Goal: Task Accomplishment & Management: Complete application form

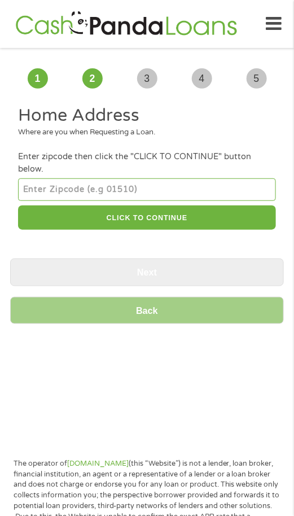
click at [220, 157] on div "Enter zipcode then click the "CLICK TO CONTINUE" button below." at bounding box center [147, 163] width 258 height 25
click at [180, 180] on input "number" at bounding box center [147, 190] width 258 height 23
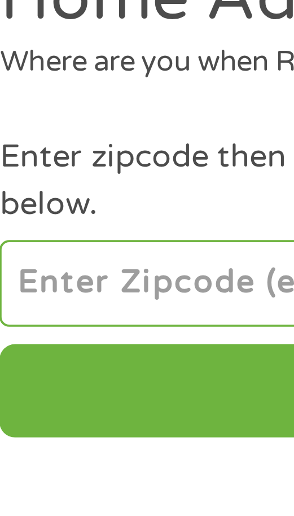
type input "72501"
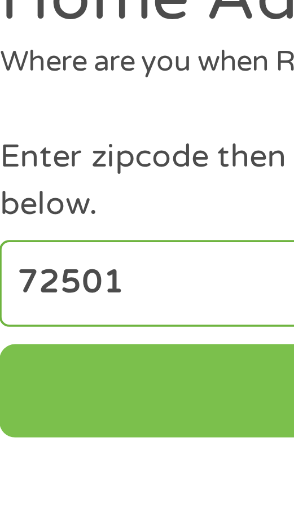
click at [67, 206] on button "CLICK TO CONTINUE" at bounding box center [147, 218] width 258 height 24
type input "72501"
type input "[GEOGRAPHIC_DATA]"
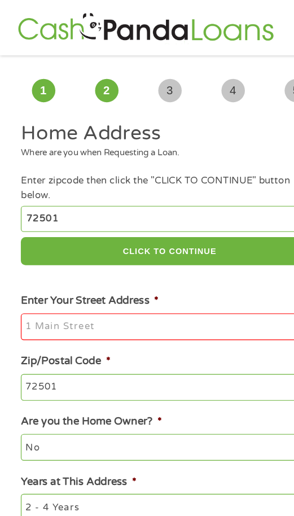
click at [193, 272] on input "Enter Your Street Address *" at bounding box center [147, 284] width 258 height 24
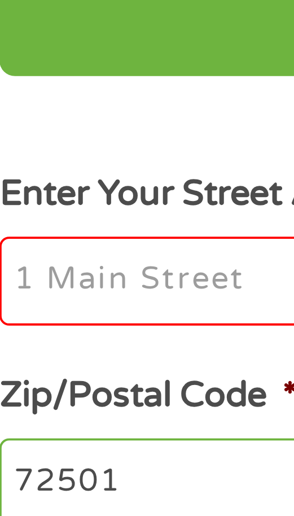
type input "[STREET_ADDRESS]"
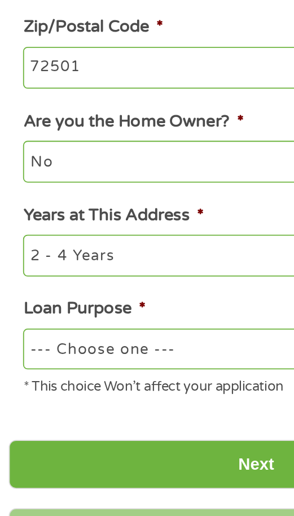
scroll to position [68, 0]
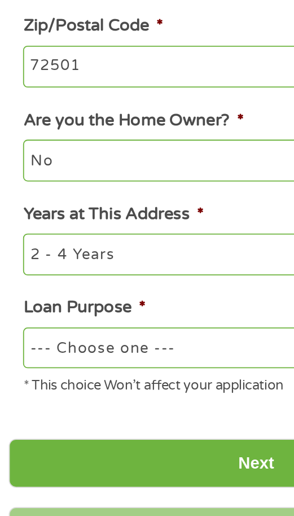
click at [140, 413] on select "--- Choose one --- Pay Bills Debt Consolidation Home Improvement Major Purchase…" at bounding box center [147, 424] width 258 height 23
select select "shorttermcash"
click at [18, 413] on select "--- Choose one --- Pay Bills Debt Consolidation Home Improvement Major Purchase…" at bounding box center [147, 424] width 258 height 23
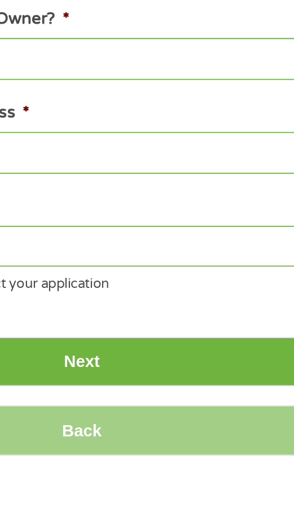
scroll to position [106, 0]
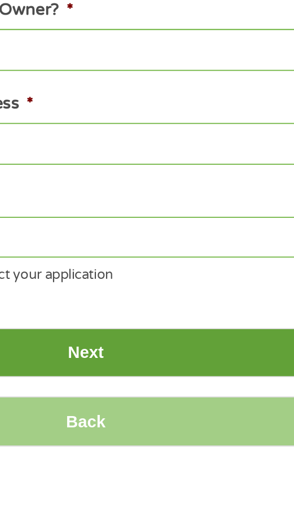
click at [224, 436] on input "Next" at bounding box center [147, 450] width 274 height 28
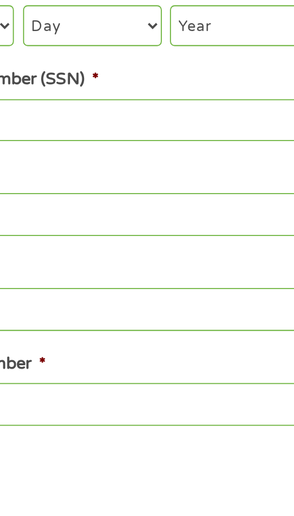
scroll to position [0, 0]
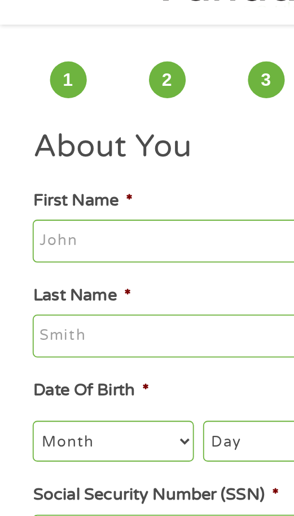
click at [120, 125] on input "First Name *" at bounding box center [147, 133] width 258 height 24
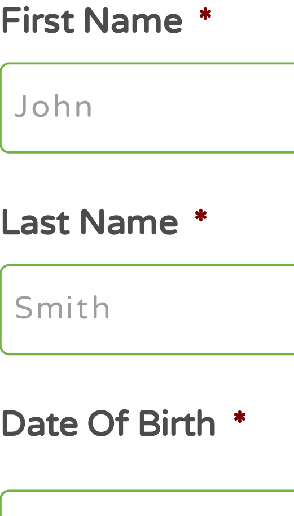
type input "[PERSON_NAME]"
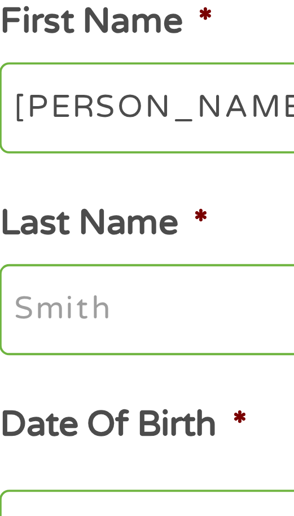
type input "[PERSON_NAME]"
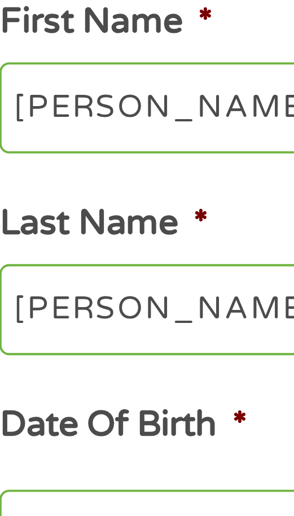
type input "[EMAIL_ADDRESS][DOMAIN_NAME]"
type input "[PHONE_NUMBER]"
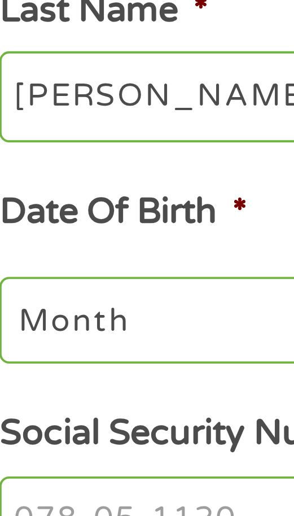
click at [78, 248] on select "Month 1 2 3 4 5 6 7 8 9 10 11 12" at bounding box center [62, 244] width 89 height 23
select select "8"
click at [18, 234] on select "Month 1 2 3 4 5 6 7 8 9 10 11 12" at bounding box center [62, 244] width 89 height 23
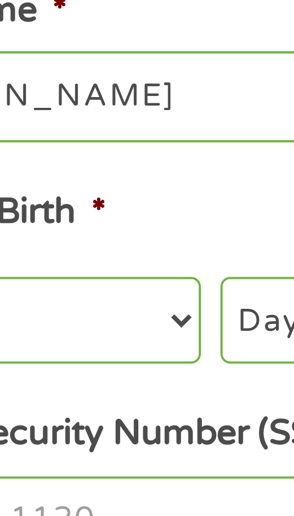
click at [125, 244] on select "Day 1 2 3 4 5 6 7 8 9 10 11 12 13 14 15 16 17 18 19 20 21 22 23 24 25 26 27 28 …" at bounding box center [150, 244] width 77 height 23
select select "14"
click at [112, 234] on select "Day 1 2 3 4 5 6 7 8 9 10 11 12 13 14 15 16 17 18 19 20 21 22 23 24 25 26 27 28 …" at bounding box center [150, 244] width 77 height 23
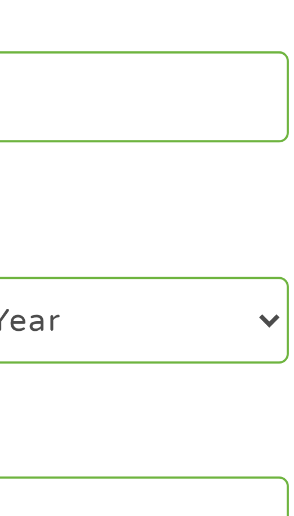
click at [259, 248] on select "Year [DATE] 2006 2005 2004 2003 2002 2001 2000 1999 1998 1997 1996 1995 1994 19…" at bounding box center [235, 244] width 83 height 23
select select "1981"
click at [194, 234] on select "Year [DATE] 2006 2005 2004 2003 2002 2001 2000 1999 1998 1997 1996 1995 1994 19…" at bounding box center [235, 244] width 83 height 23
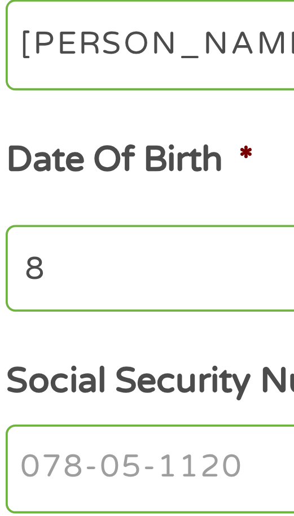
click at [71, 296] on input "Social Security Number (SSN) *" at bounding box center [147, 297] width 258 height 24
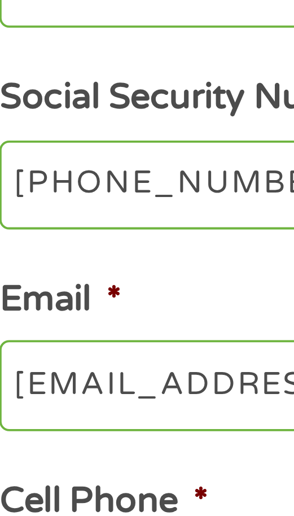
type input "429-51-0863"
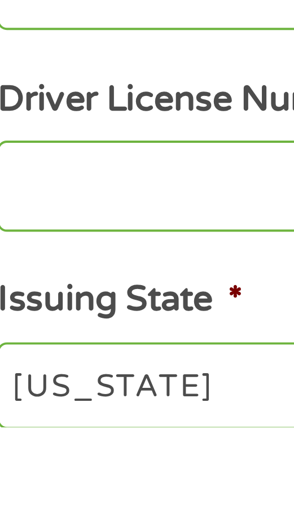
click at [76, 459] on input "Driver License Number *" at bounding box center [147, 454] width 258 height 24
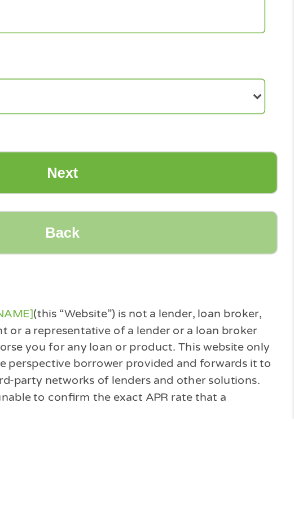
scroll to position [229, 0]
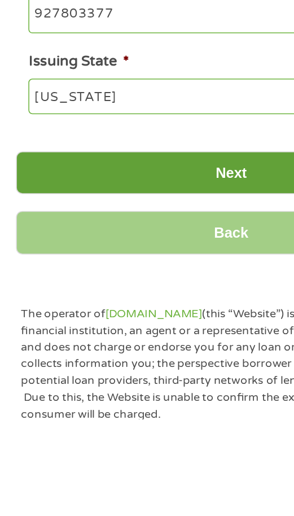
type input "927803377"
click at [154, 363] on input "Next" at bounding box center [147, 360] width 274 height 28
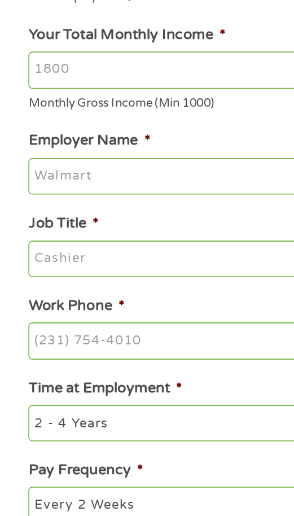
scroll to position [0, 0]
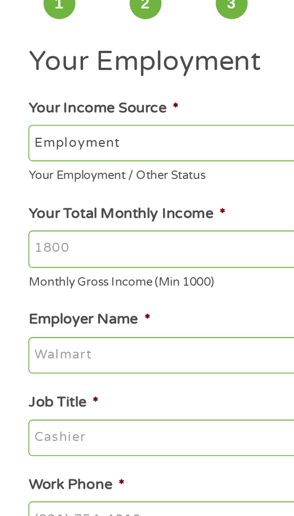
click at [58, 235] on input "Your Total Monthly Income *" at bounding box center [147, 235] width 258 height 24
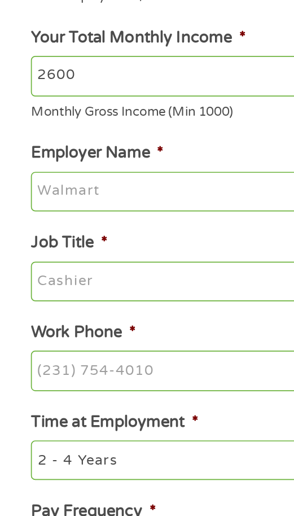
type input "2600"
click at [47, 298] on input "Employer Name *" at bounding box center [147, 303] width 258 height 24
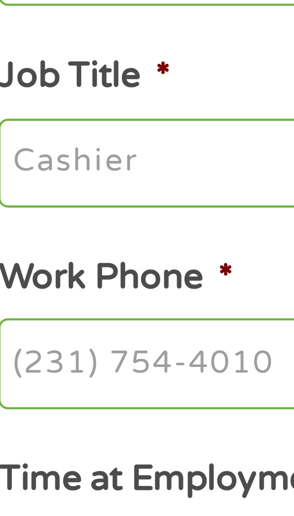
type input "[PERSON_NAME] welding"
click at [73, 356] on input "Job Title *" at bounding box center [147, 356] width 258 height 24
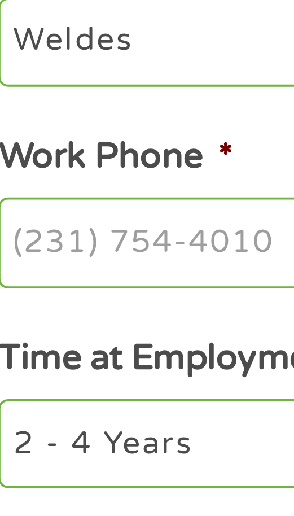
click at [50, 357] on input "Weldes" at bounding box center [147, 356] width 258 height 24
click at [62, 358] on input "Welders" at bounding box center [147, 356] width 258 height 24
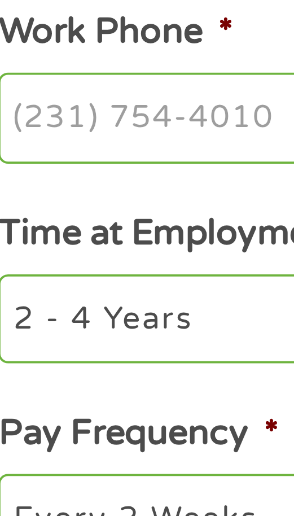
type input "Welder"
click at [70, 411] on input "Work Phone *" at bounding box center [147, 408] width 258 height 24
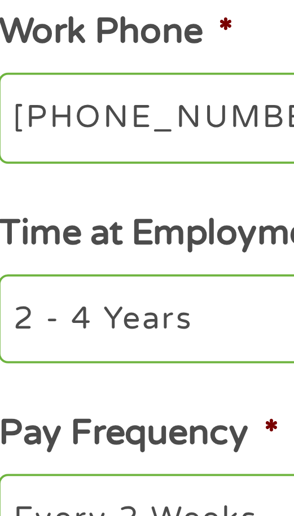
click at [93, 411] on input "[PHONE_NUMBER]" at bounding box center [147, 408] width 258 height 24
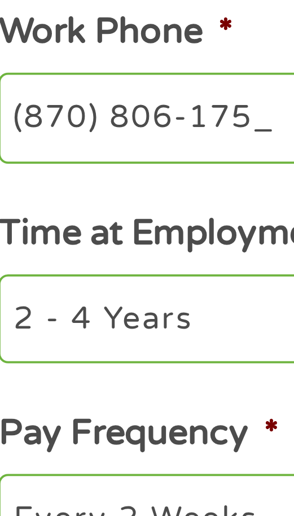
type input "[PHONE_NUMBER]"
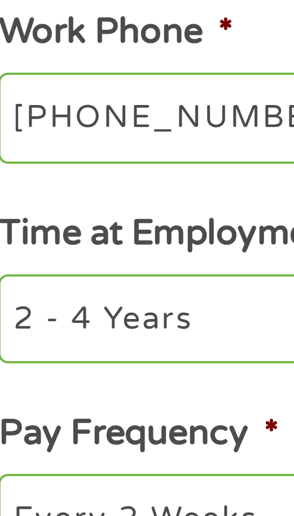
click at [83, 440] on label "Time at Employment *" at bounding box center [67, 438] width 98 height 12
click at [83, 448] on select "--- Choose one --- 1 Year or less 1 - 2 Years 2 - 4 Years Over 4 Years" at bounding box center [147, 459] width 258 height 23
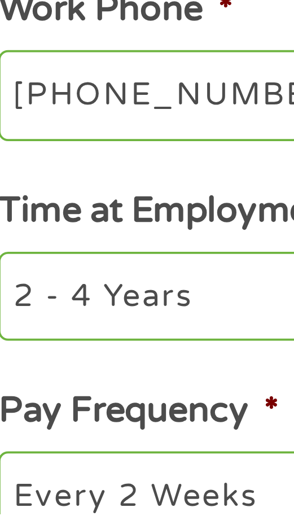
click at [78, 462] on select "--- Choose one --- 1 Year or less 1 - 2 Years 2 - 4 Years Over 4 Years" at bounding box center [147, 459] width 258 height 23
select select "60months"
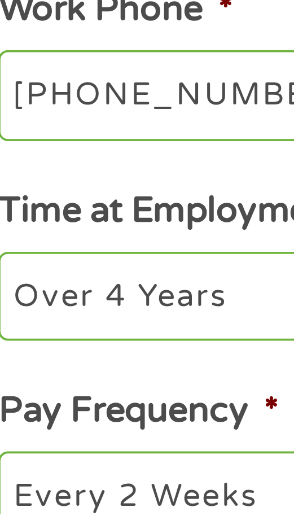
click at [18, 451] on select "--- Choose one --- 1 Year or less 1 - 2 Years 2 - 4 Years Over 4 Years" at bounding box center [147, 459] width 258 height 23
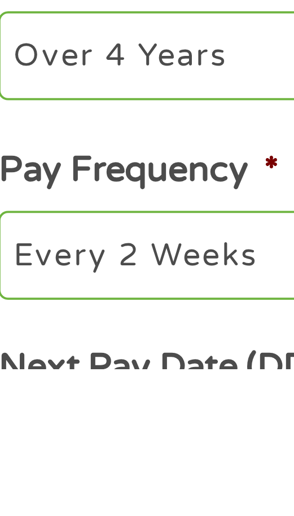
scroll to position [26, 0]
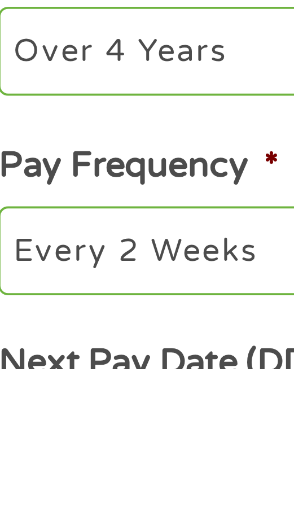
click at [89, 484] on select "--- Choose one --- Every 2 Weeks Every Week Monthly Semi-Monthly" at bounding box center [147, 485] width 258 height 23
select select "weekly"
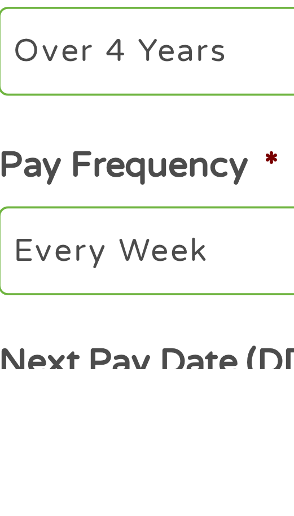
click at [18, 477] on select "--- Choose one --- Every 2 Weeks Every Week Monthly Semi-Monthly" at bounding box center [147, 485] width 258 height 23
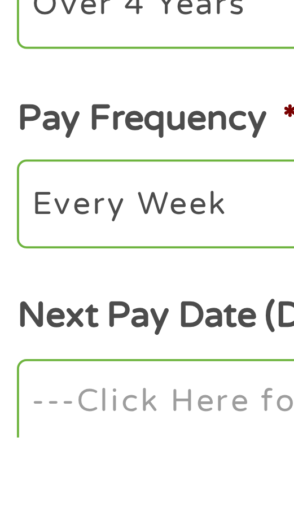
scroll to position [56, 0]
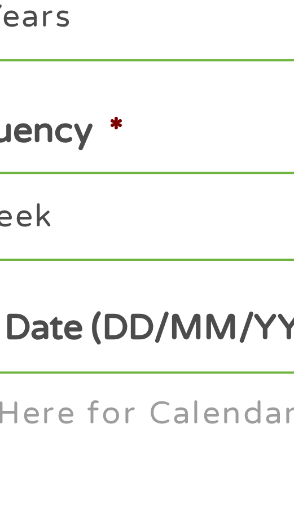
click at [117, 512] on input "Next Pay Date (DD/MM/YYYY) *" at bounding box center [147, 508] width 258 height 24
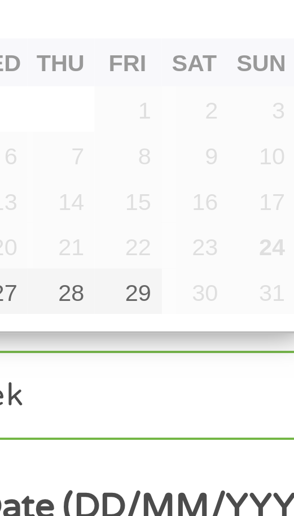
scroll to position [90, 0]
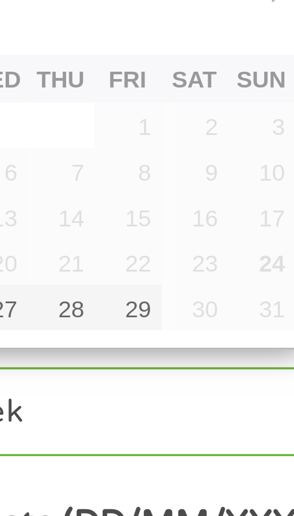
type input "[DATE]"
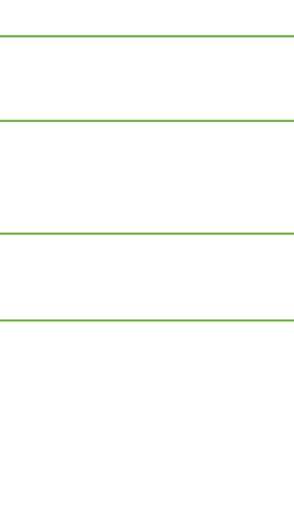
scroll to position [182, 0]
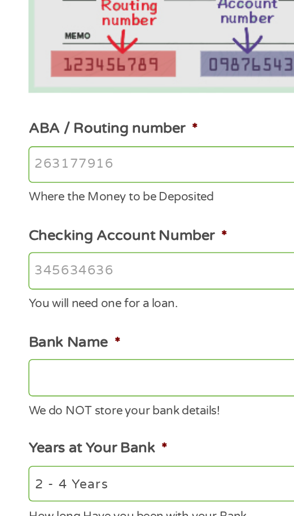
scroll to position [66, 0]
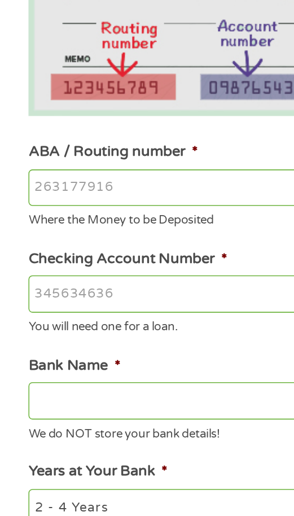
click at [126, 241] on input "ABA / Routing number *" at bounding box center [147, 241] width 258 height 24
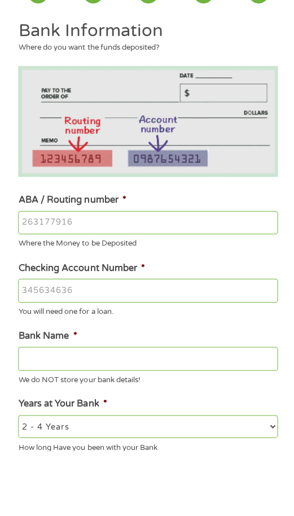
scroll to position [17, 0]
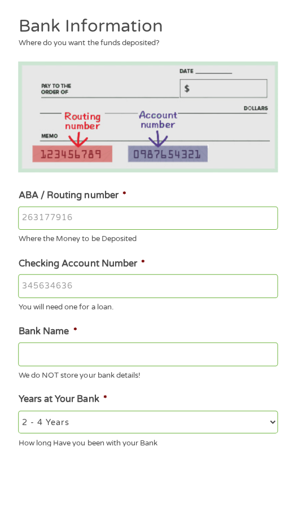
click at [211, 325] on ul "Bank Information Where do you want the funds deposited? ABA / Routing number * …" at bounding box center [147, 486] width 274 height 797
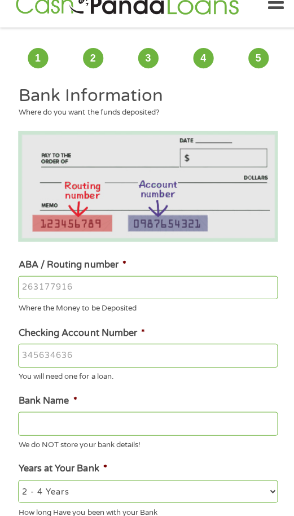
click at [119, 292] on input "ABA / Routing number *" at bounding box center [147, 290] width 258 height 24
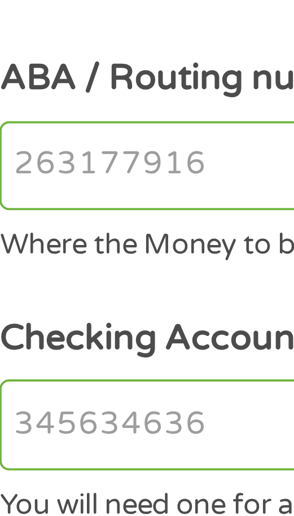
click at [66, 359] on input "Checking Account Number *" at bounding box center [147, 358] width 258 height 24
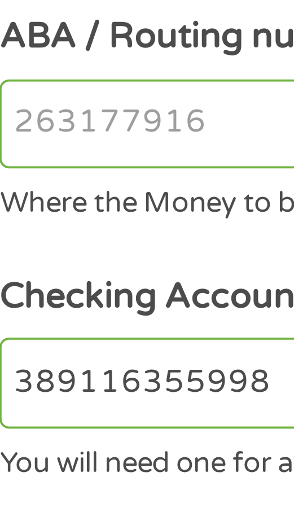
click at [83, 293] on input "ABA / Routing number *" at bounding box center [147, 291] width 258 height 24
click at [72, 290] on input "ABA / Routing number *" at bounding box center [147, 291] width 258 height 24
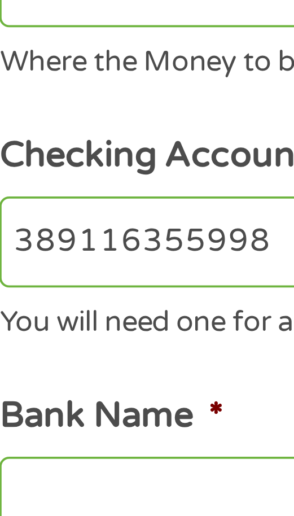
click at [76, 353] on input "389116355998" at bounding box center [147, 358] width 258 height 24
click at [92, 356] on input "389116355998" at bounding box center [147, 358] width 258 height 24
click at [93, 359] on input "389116355998" at bounding box center [147, 358] width 258 height 24
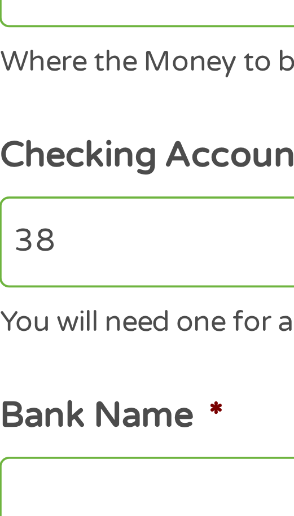
type input "3"
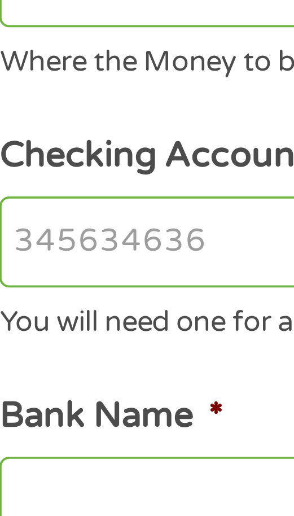
click at [56, 355] on input "Checking Account Number *" at bounding box center [147, 358] width 258 height 24
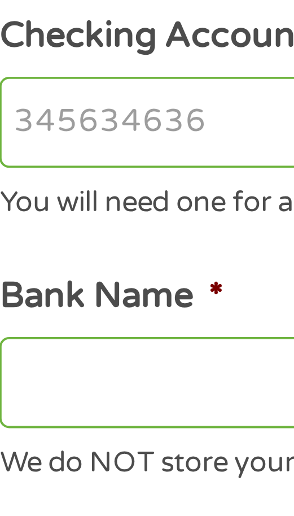
click at [64, 378] on div "You will need one for a loan." at bounding box center [147, 377] width 258 height 15
click at [60, 358] on input "Checking Account Number *" at bounding box center [147, 358] width 258 height 24
click at [62, 358] on input "Checking Account Number *" at bounding box center [147, 358] width 258 height 24
click at [27, 358] on input "Checking Account Number *" at bounding box center [147, 358] width 258 height 24
click at [75, 390] on ul "Bank Information Where do you want the funds deposited? ABA / Routing number * …" at bounding box center [147, 486] width 274 height 797
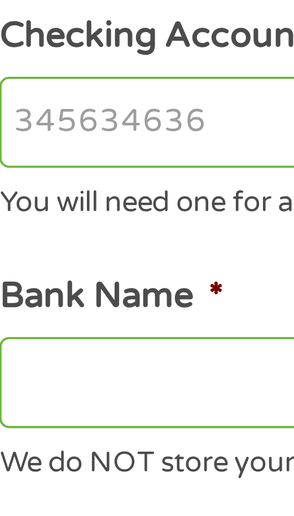
click at [74, 392] on ul "Bank Information Where do you want the funds deposited? ABA / Routing number * …" at bounding box center [147, 486] width 274 height 797
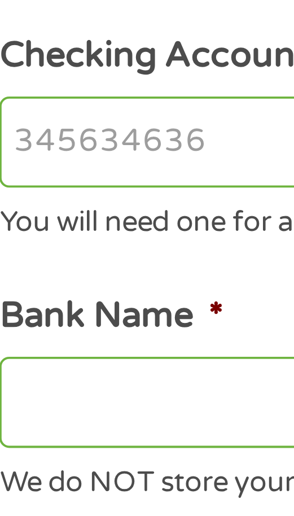
click at [61, 358] on input "Checking Account Number *" at bounding box center [147, 358] width 258 height 24
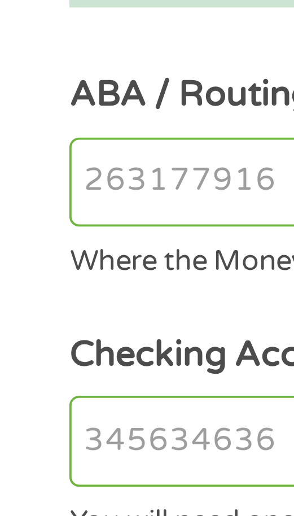
scroll to position [24, 0]
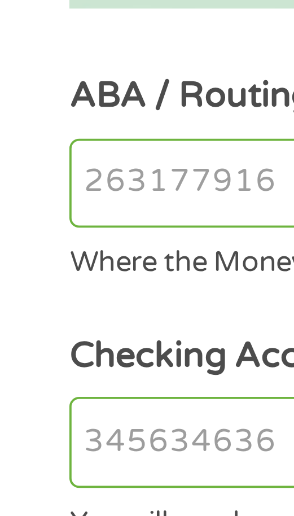
click at [48, 281] on input "ABA / Routing number *" at bounding box center [147, 283] width 258 height 24
type input "031101279"
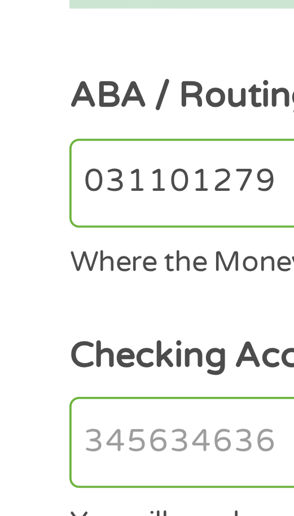
type input "THE BANCORP BANK"
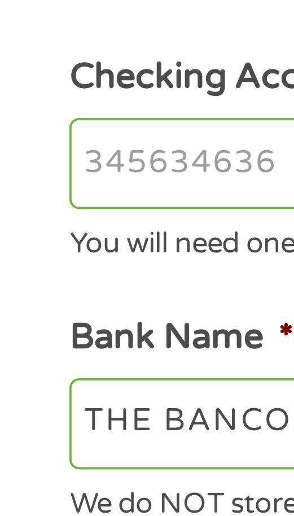
type input "031101279"
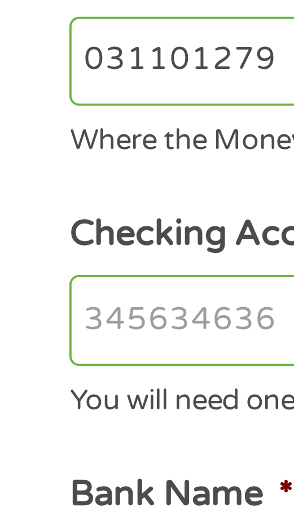
click at [55, 349] on input "Checking Account Number *" at bounding box center [147, 350] width 258 height 24
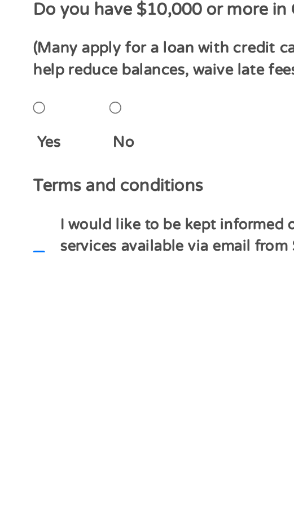
scroll to position [172, 0]
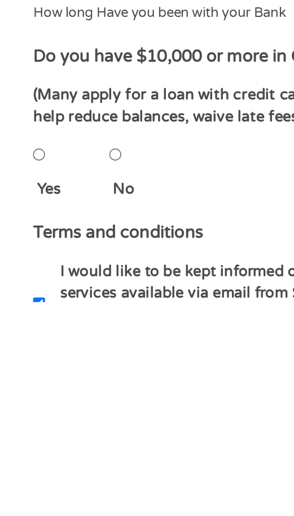
type input "389116355998"
click at [67, 435] on input "No" at bounding box center [63, 435] width 7 height 23
radio input "true"
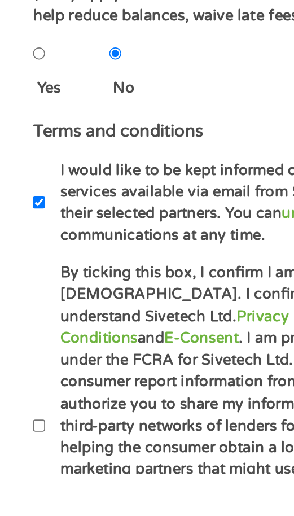
scroll to position [324, 0]
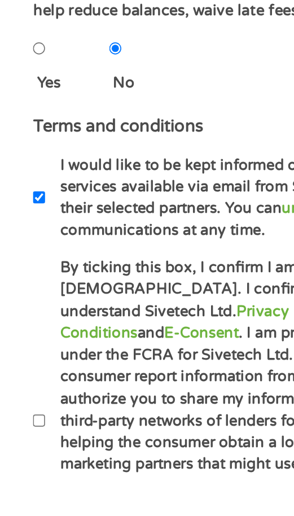
click at [29, 480] on label "By ticking this box, I confirm I am at least [DEMOGRAPHIC_DATA]. I confirm I ha…" at bounding box center [134, 488] width 219 height 180
click at [25, 480] on input "By ticking this box, I confirm I am at least [DEMOGRAPHIC_DATA]. I confirm I ha…" at bounding box center [21, 487] width 7 height 23
checkbox input "true"
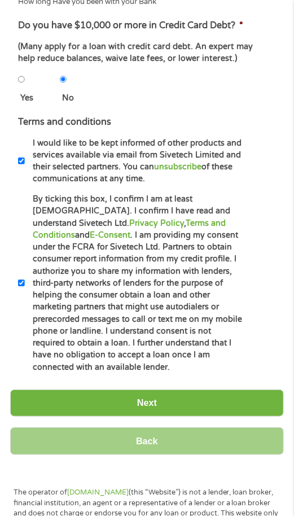
scroll to position [527, 0]
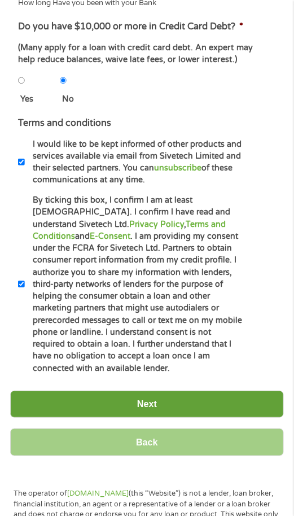
click at [228, 396] on input "Next" at bounding box center [147, 405] width 274 height 28
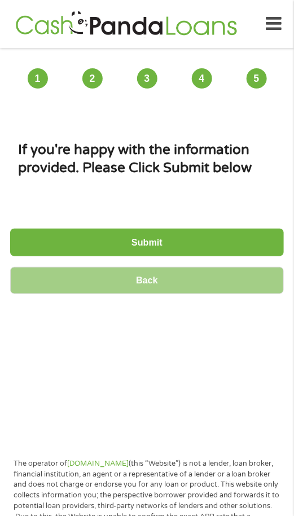
scroll to position [0, 0]
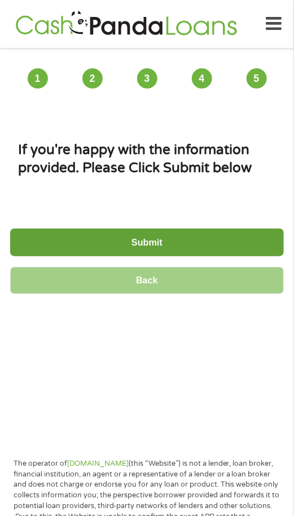
click at [238, 245] on input "Submit" at bounding box center [147, 243] width 274 height 28
